Goal: Task Accomplishment & Management: Use online tool/utility

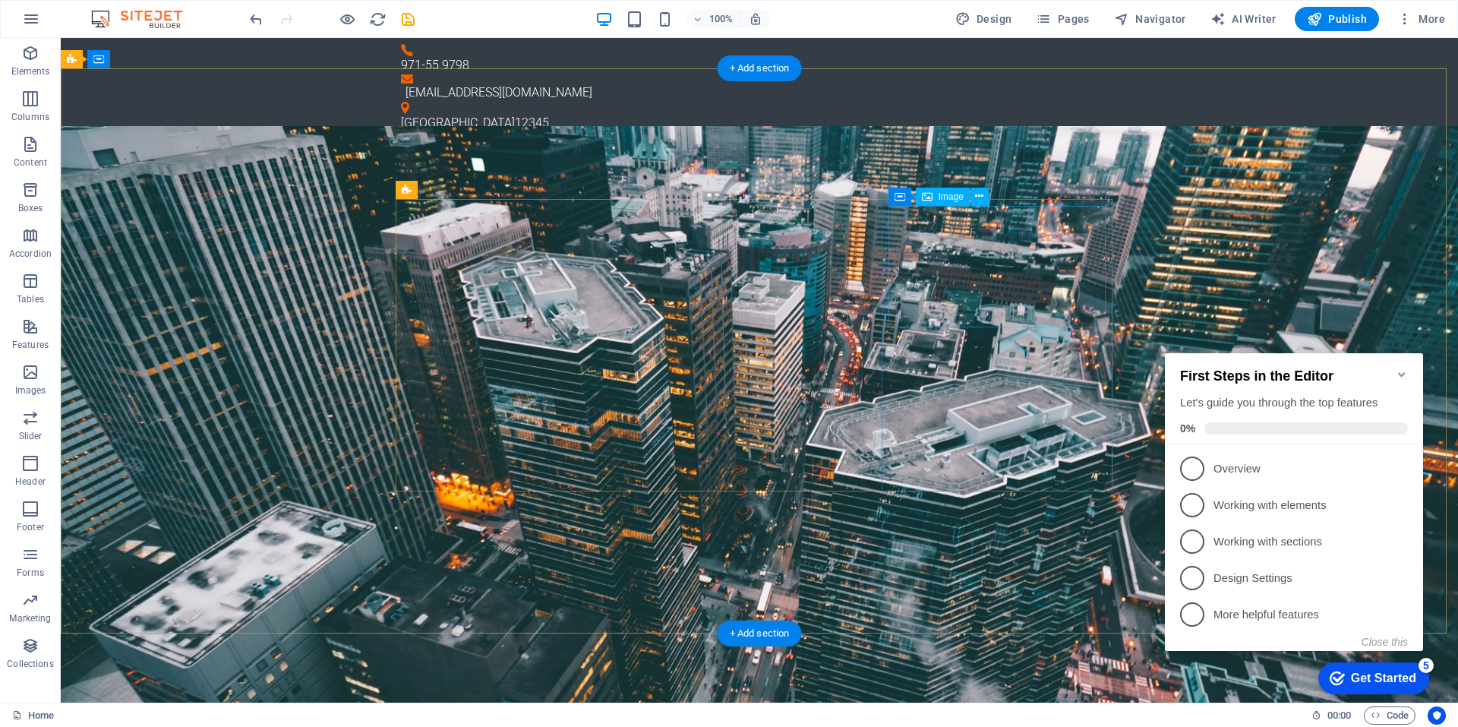
select select "%"
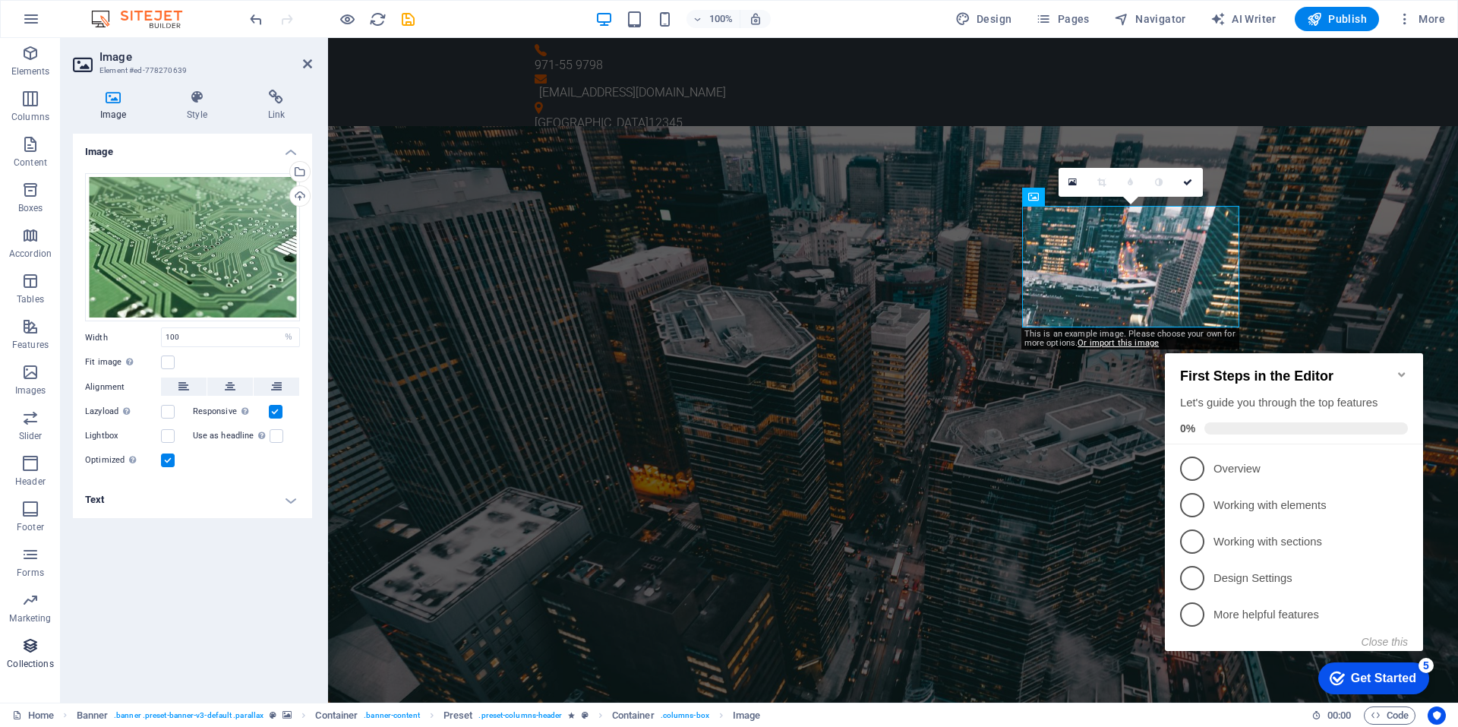
click at [36, 658] on p "Collections" at bounding box center [30, 664] width 46 height 12
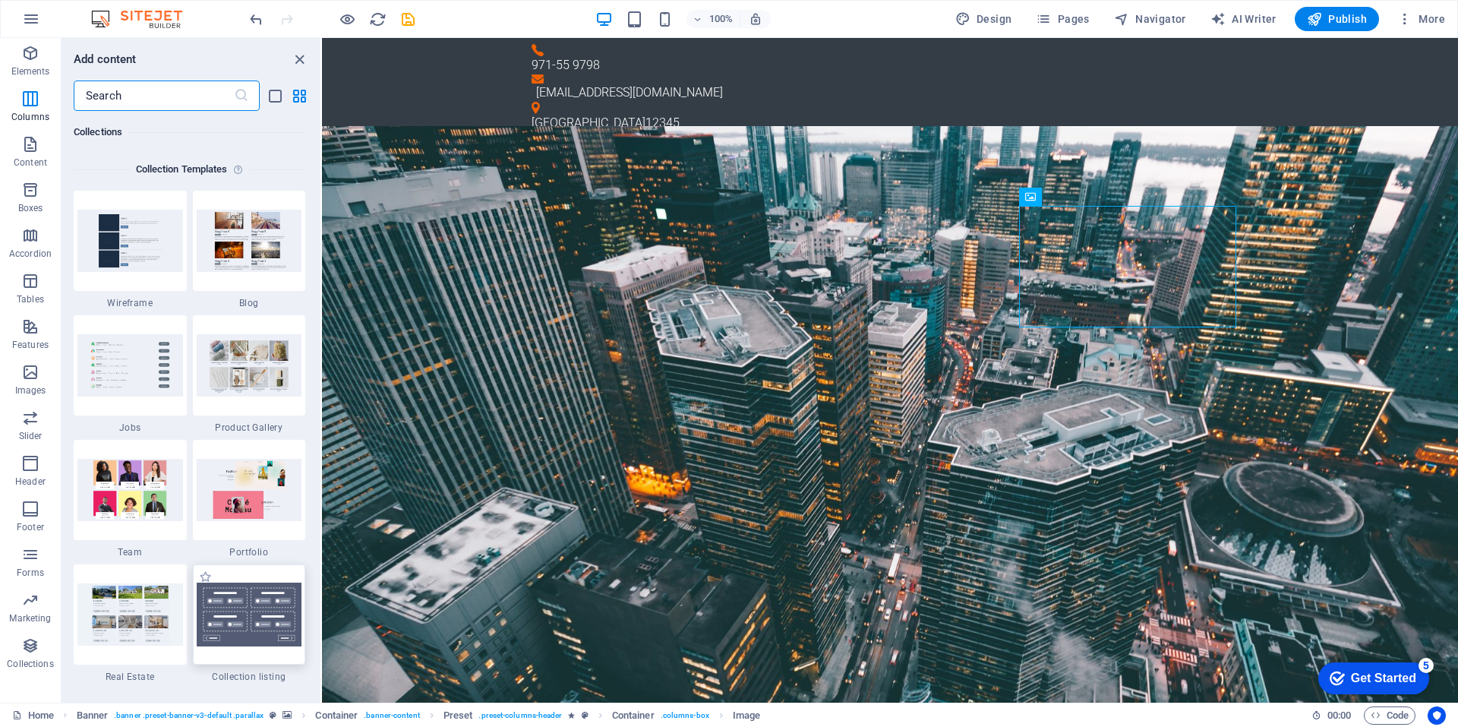
scroll to position [13738, 0]
click at [27, 598] on icon "button" at bounding box center [30, 600] width 18 height 18
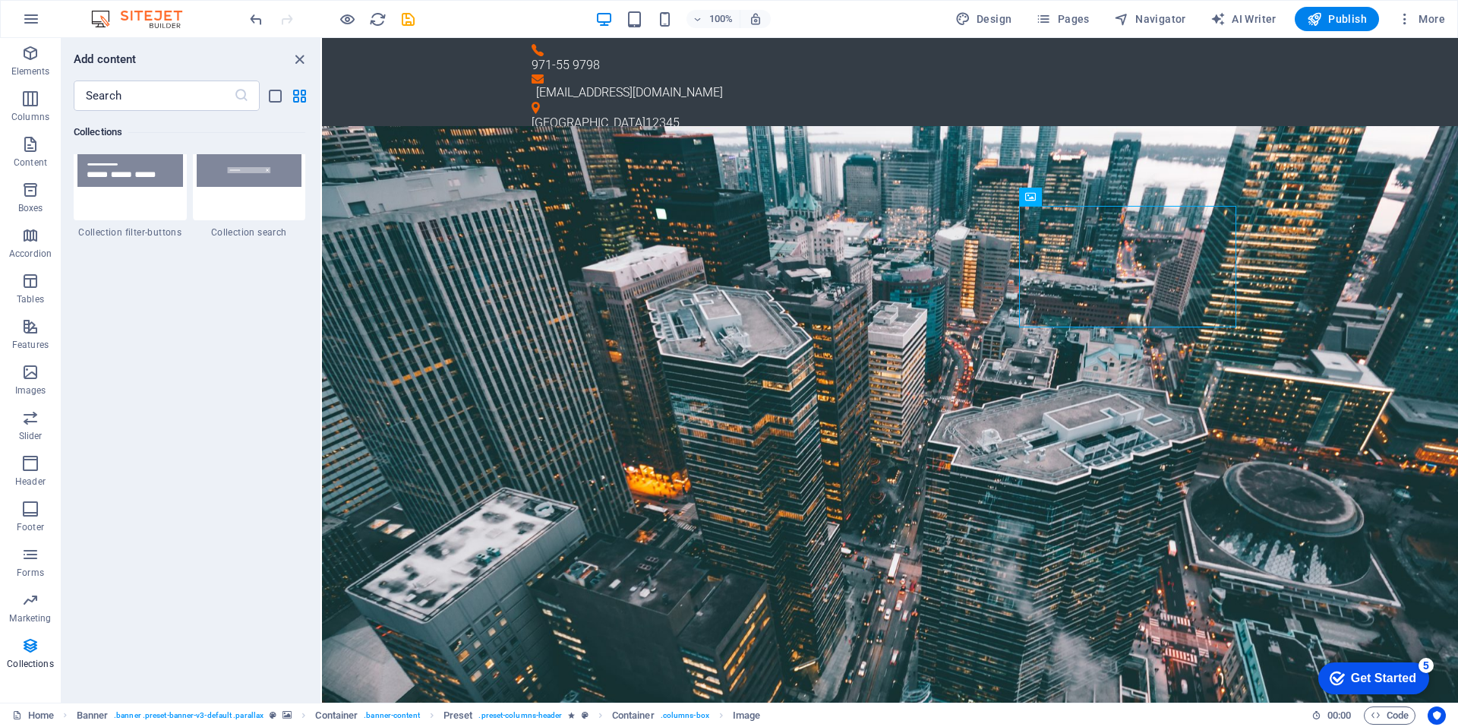
scroll to position [14390, 0]
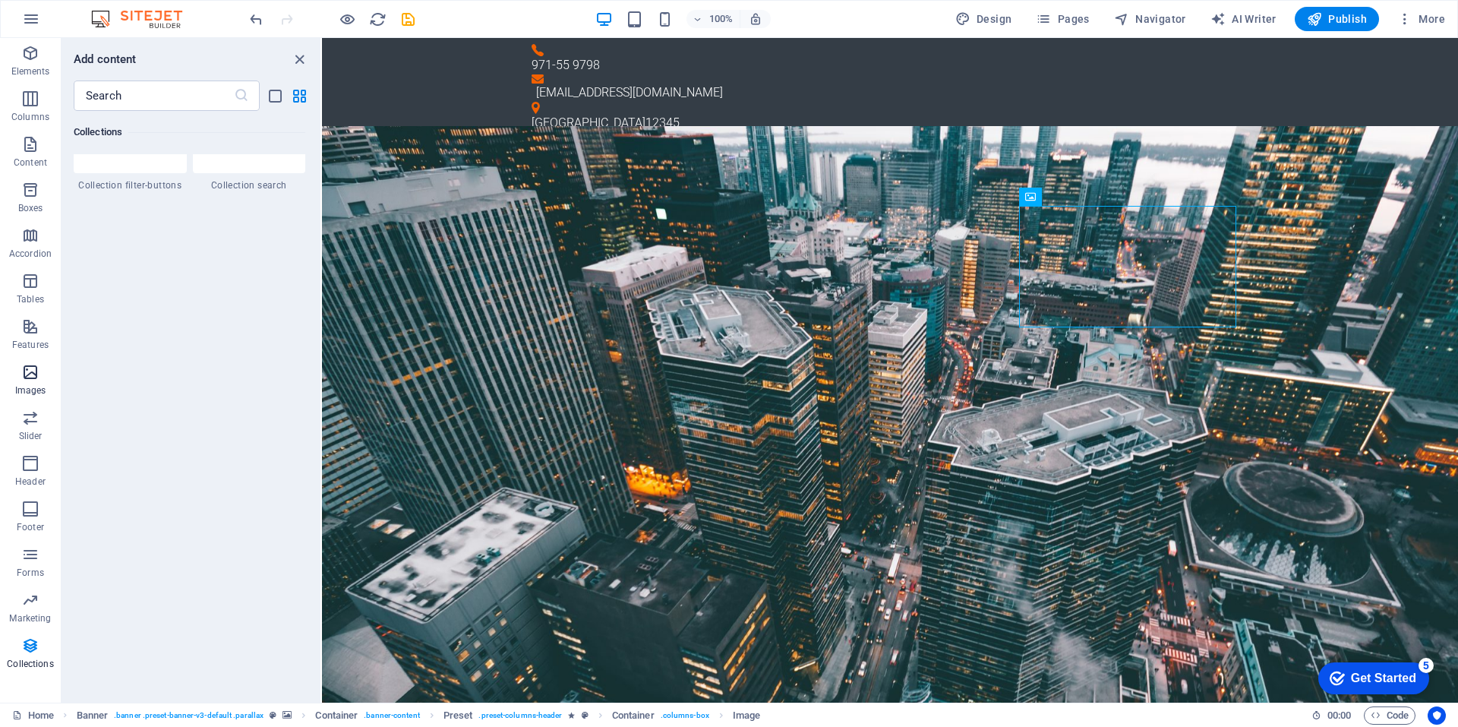
click at [30, 373] on icon "button" at bounding box center [30, 372] width 18 height 18
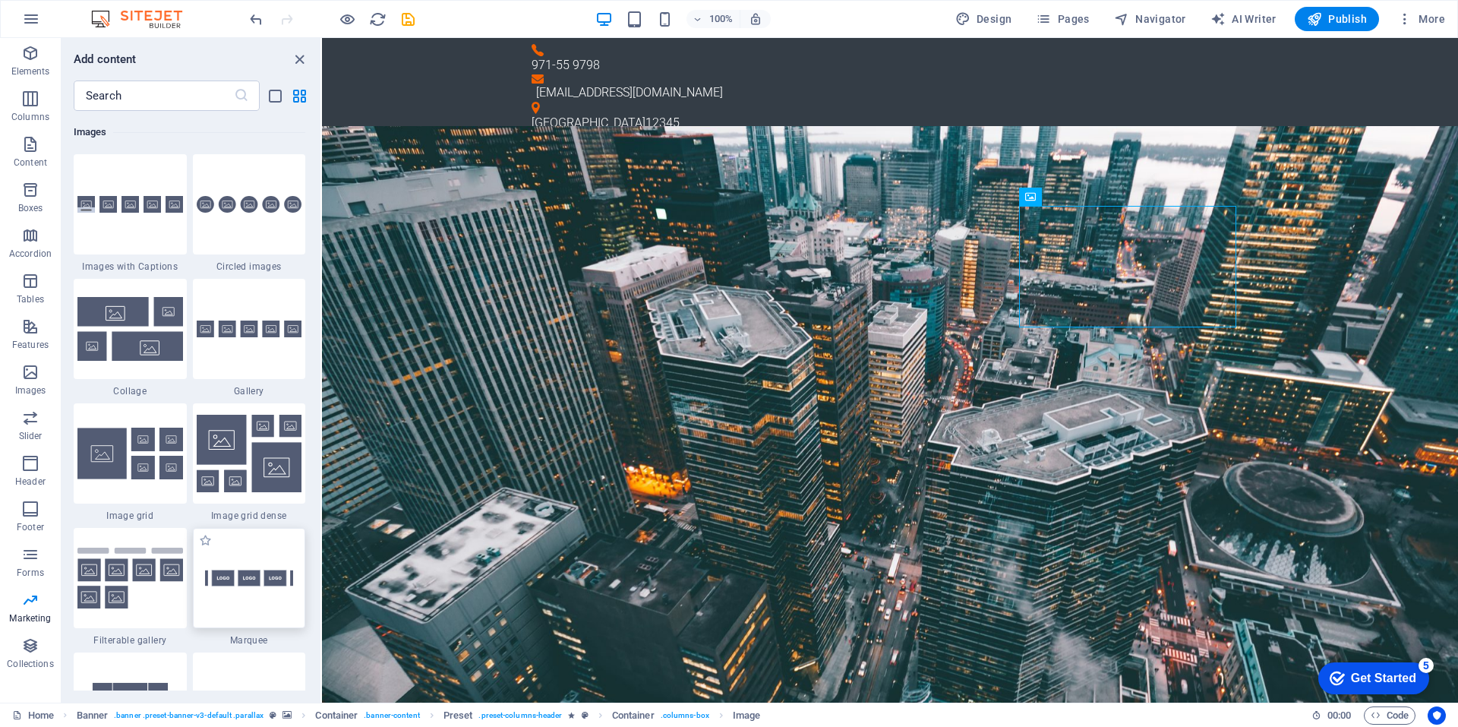
scroll to position [7538, 0]
click at [167, 98] on input "text" at bounding box center [154, 95] width 160 height 30
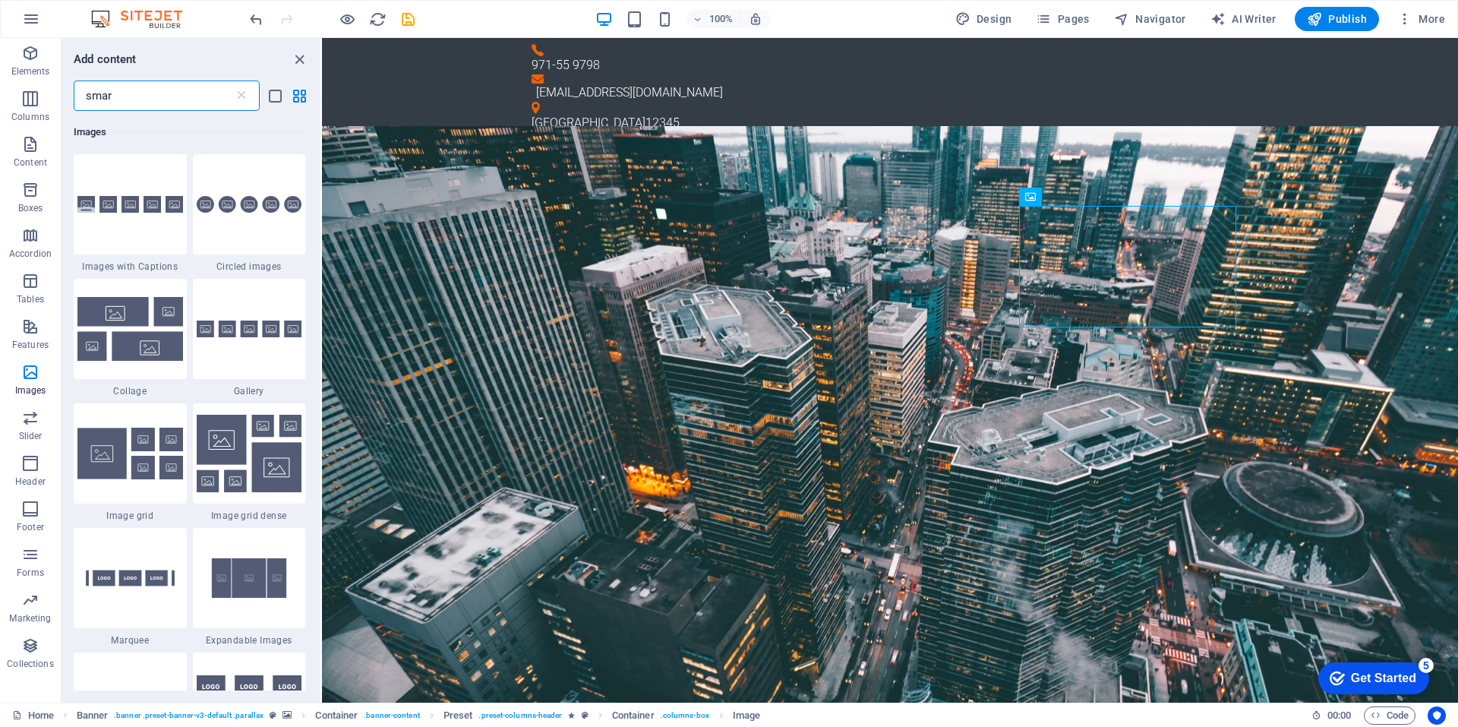
scroll to position [0, 0]
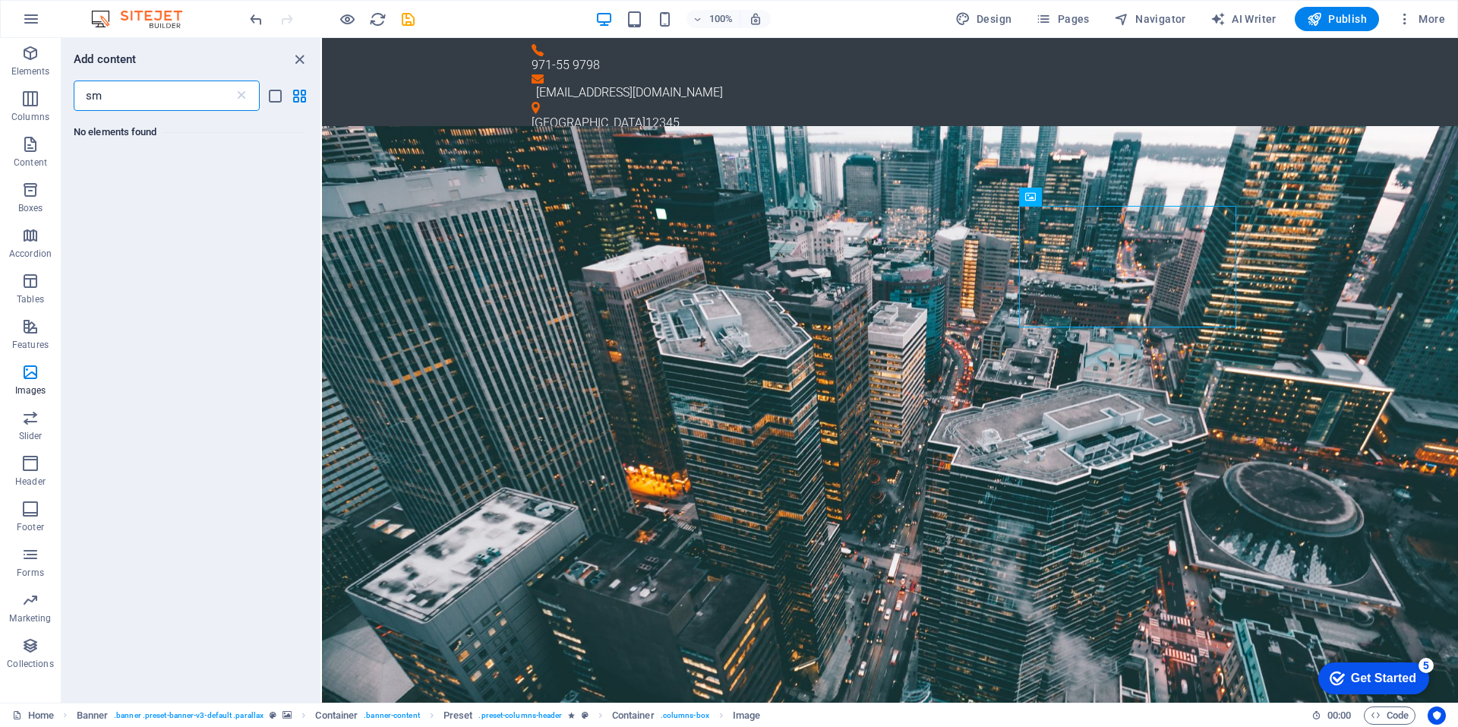
type input "s"
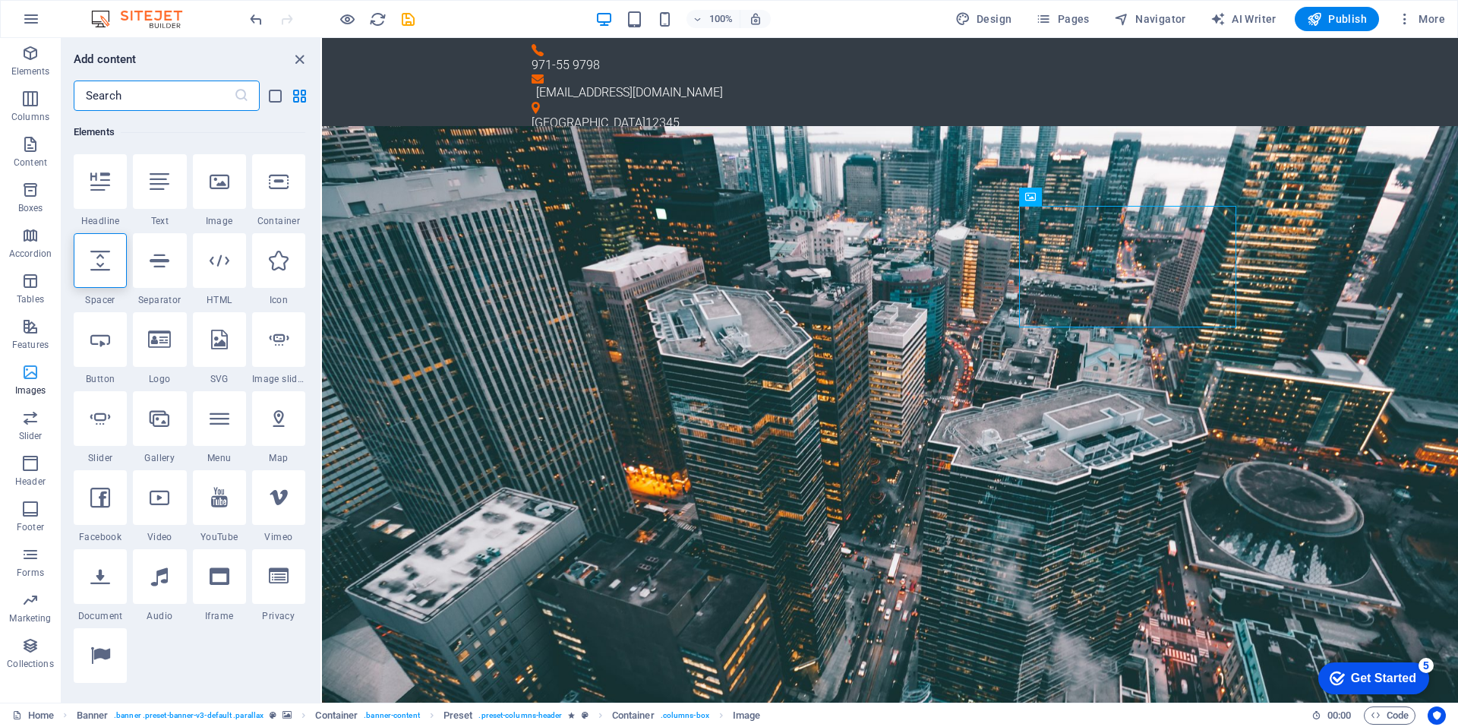
click at [33, 383] on span "Images" at bounding box center [30, 381] width 61 height 36
click at [223, 198] on div at bounding box center [219, 181] width 53 height 55
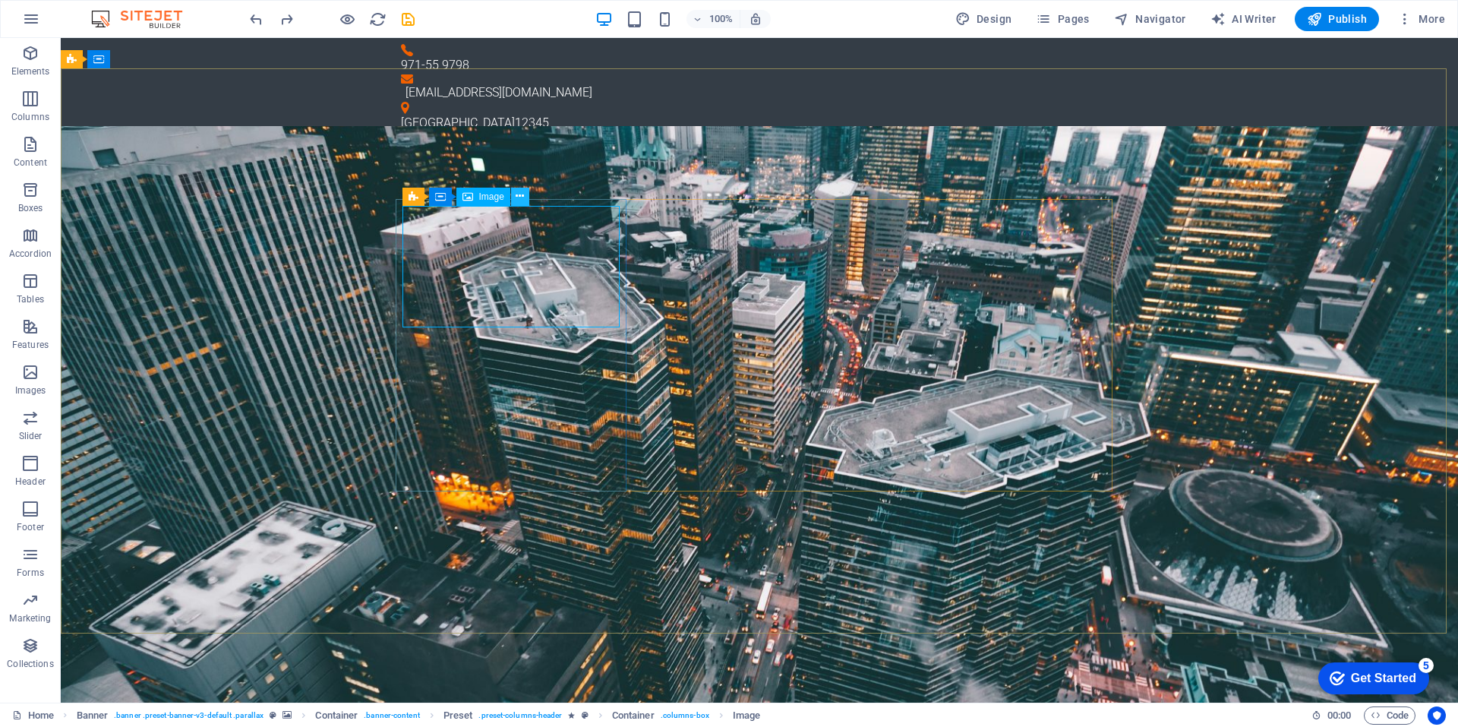
click at [522, 195] on icon at bounding box center [520, 196] width 8 height 16
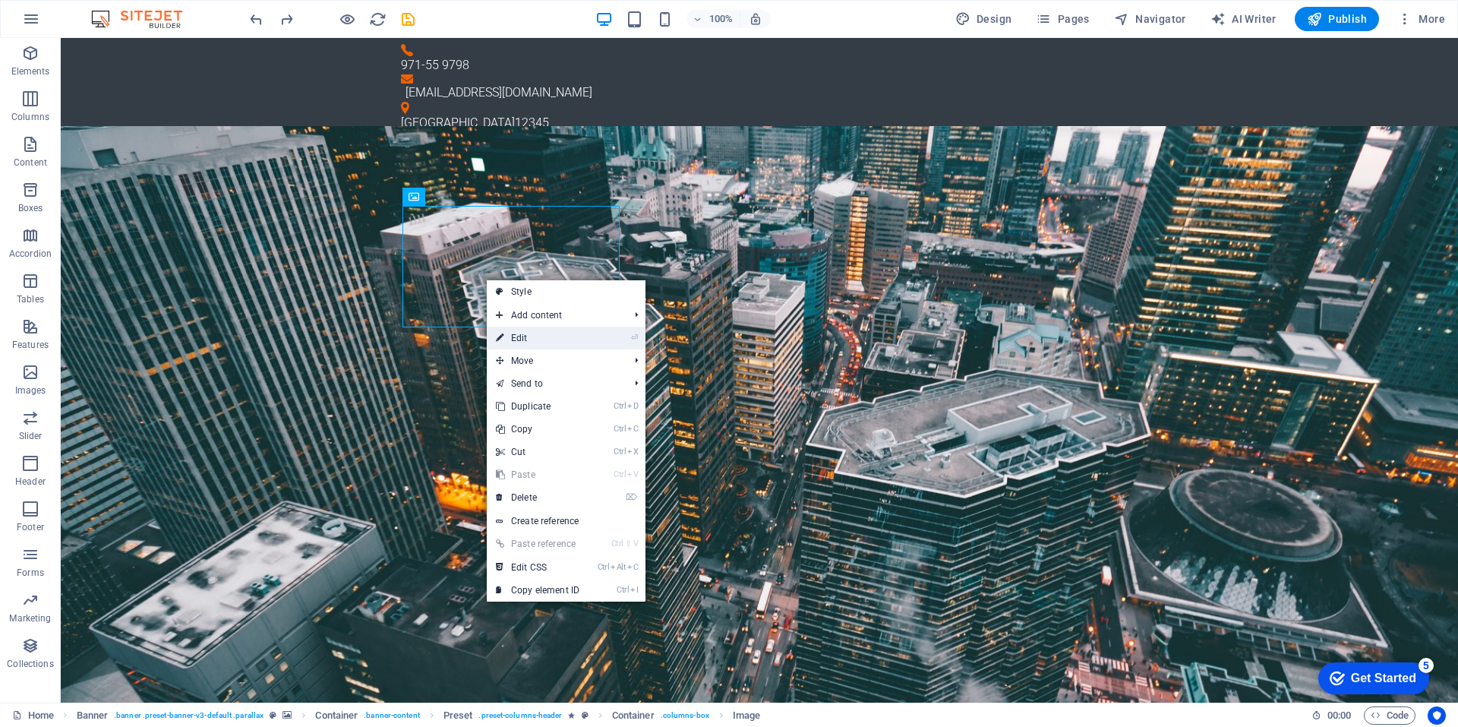
click at [576, 338] on link "⏎ Edit" at bounding box center [538, 337] width 102 height 23
select select "%"
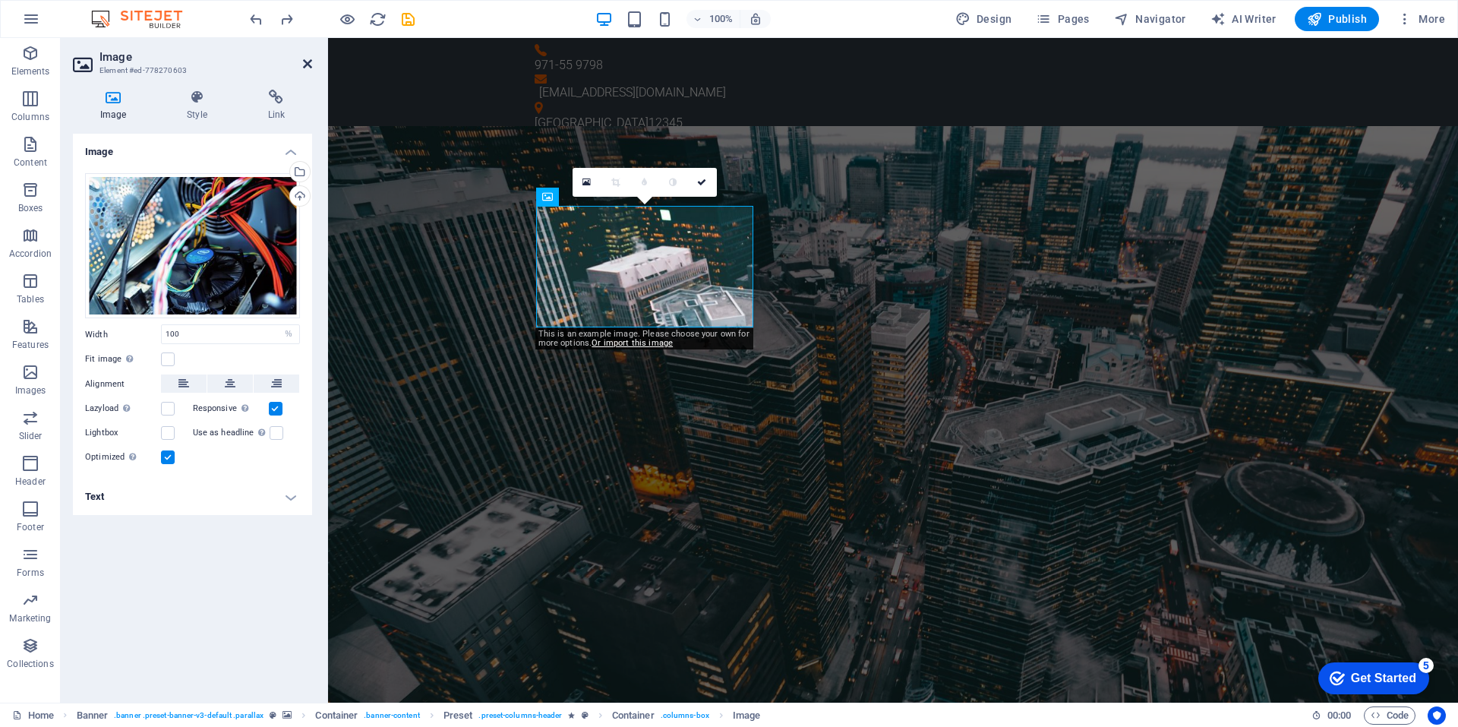
click at [308, 61] on icon at bounding box center [307, 64] width 9 height 12
